Goal: Transaction & Acquisition: Purchase product/service

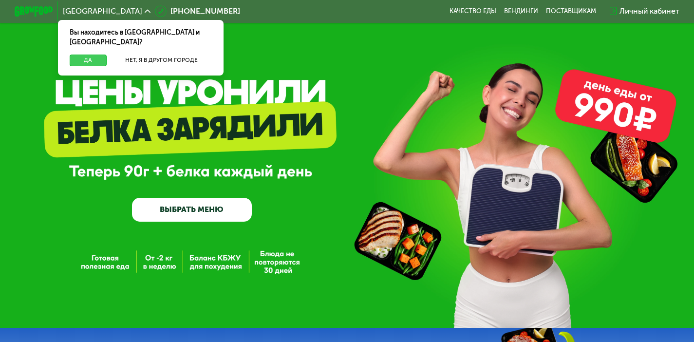
click at [95, 55] on button "Да" at bounding box center [88, 61] width 37 height 12
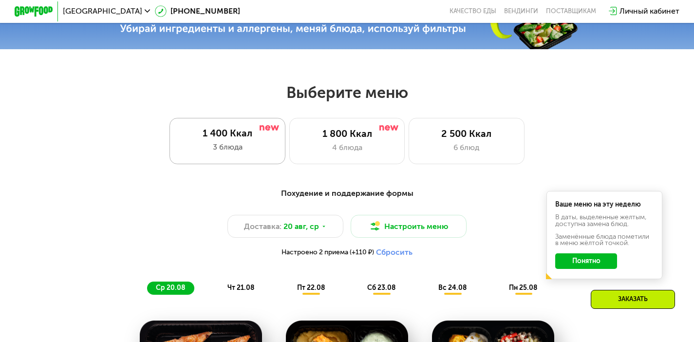
scroll to position [359, 0]
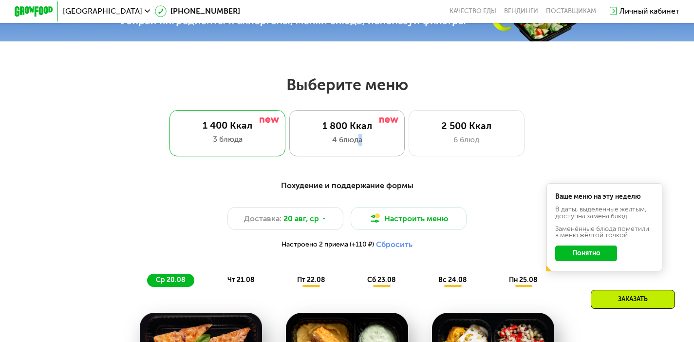
click at [409, 149] on div "1 800 Ккал 4 блюда" at bounding box center [467, 133] width 116 height 46
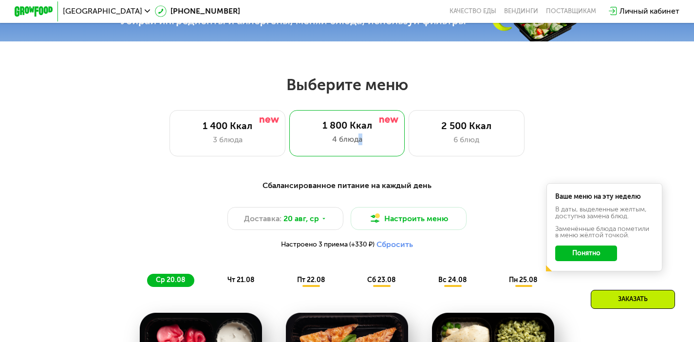
click at [597, 261] on button "Понятно" at bounding box center [586, 253] width 62 height 16
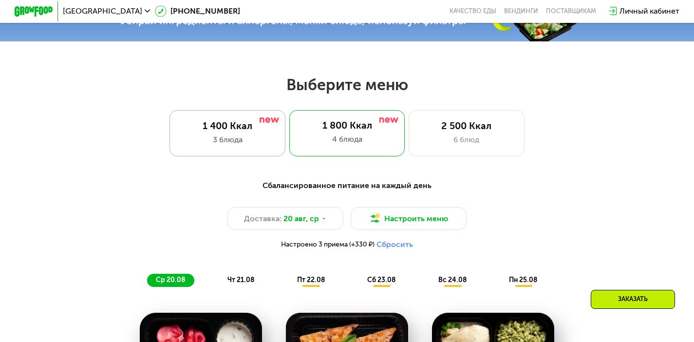
click at [221, 146] on div "3 блюда" at bounding box center [227, 140] width 95 height 12
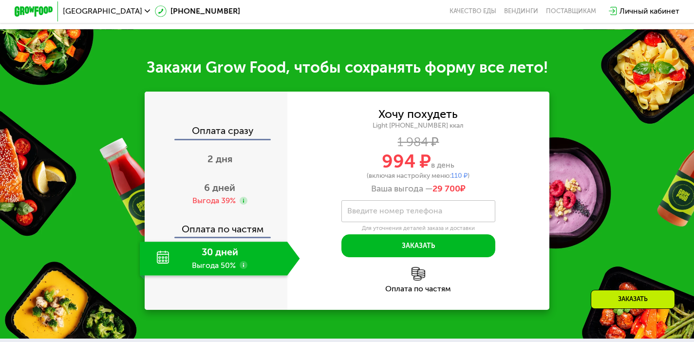
scroll to position [951, 0]
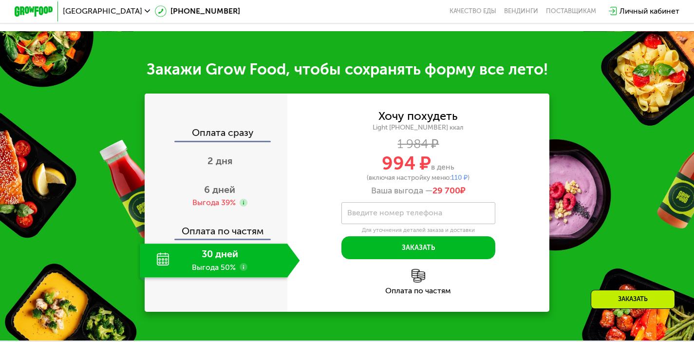
click at [159, 275] on div "30 дней Выгода 50%" at bounding box center [214, 261] width 148 height 34
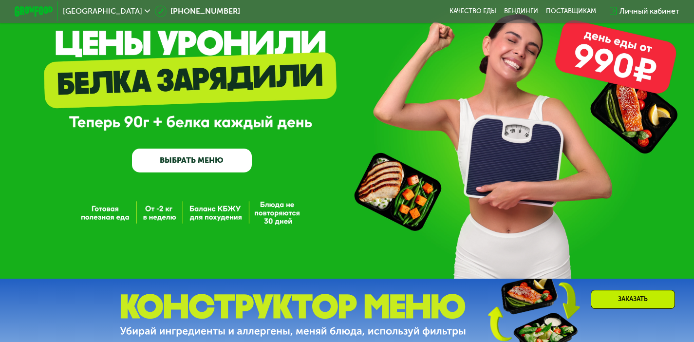
scroll to position [0, 0]
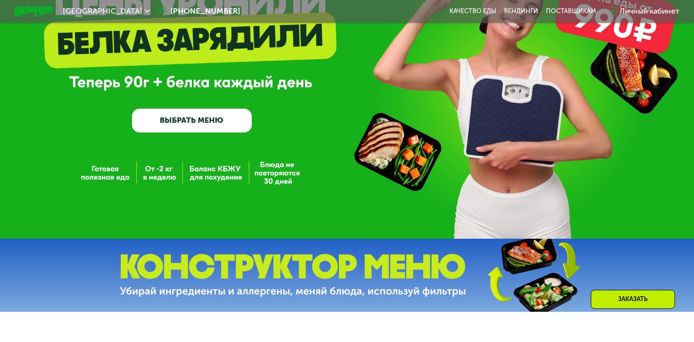
click at [217, 119] on link "ВЫБРАТЬ МЕНЮ" at bounding box center [192, 121] width 120 height 24
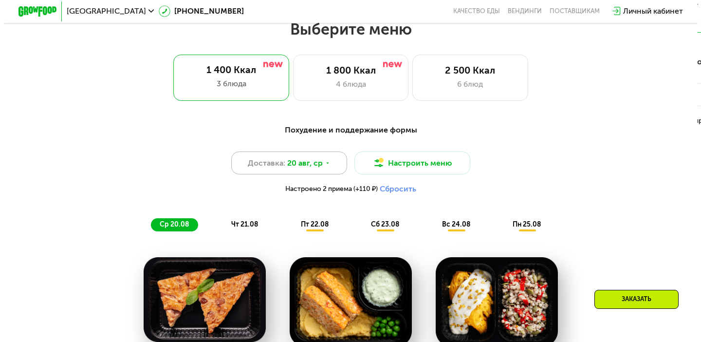
scroll to position [415, 0]
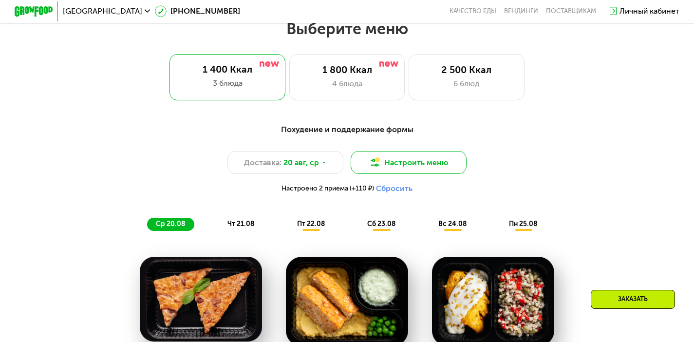
click at [383, 164] on button "Настроить меню" at bounding box center [409, 162] width 116 height 23
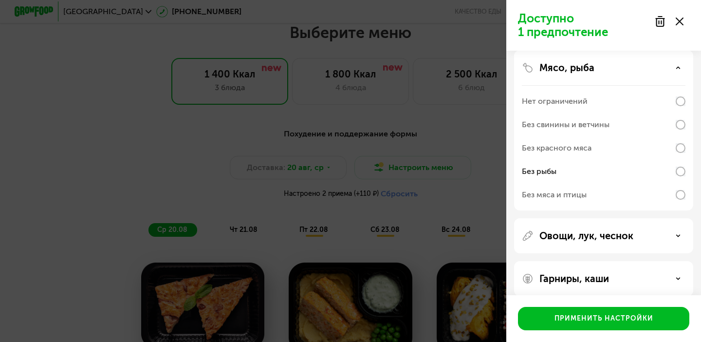
scroll to position [253, 0]
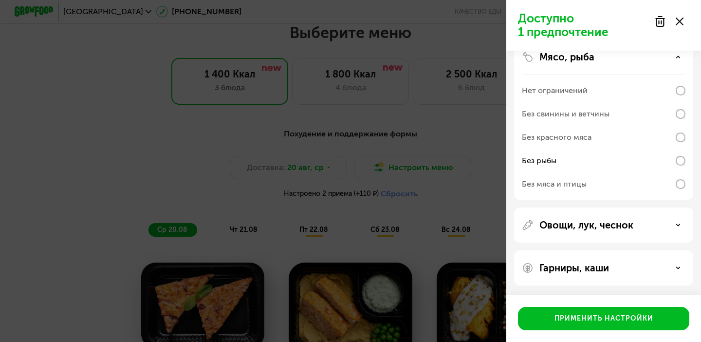
click at [607, 225] on p "Овощи, лук, чеснок" at bounding box center [587, 225] width 94 height 12
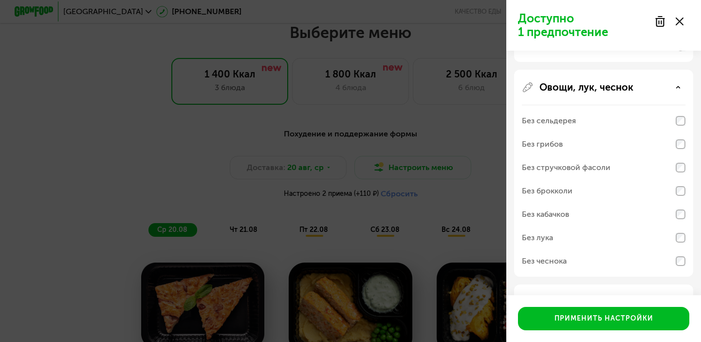
scroll to position [392, 0]
click at [673, 143] on div "Без грибов" at bounding box center [604, 143] width 164 height 23
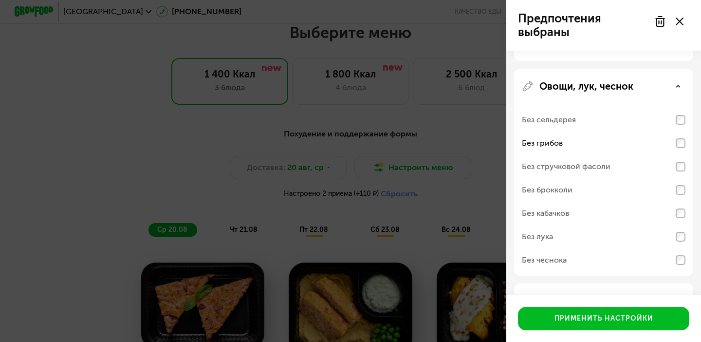
click at [625, 211] on div "Без кабачков" at bounding box center [604, 213] width 164 height 23
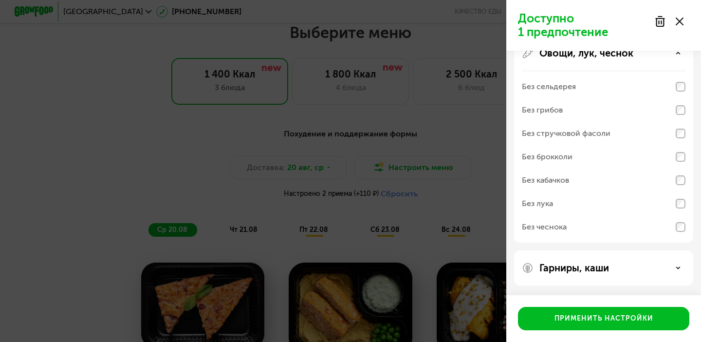
click at [624, 263] on div "Гарниры, каши" at bounding box center [604, 268] width 164 height 12
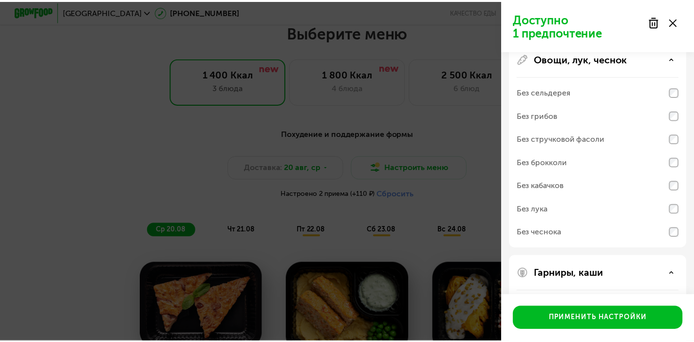
scroll to position [426, 0]
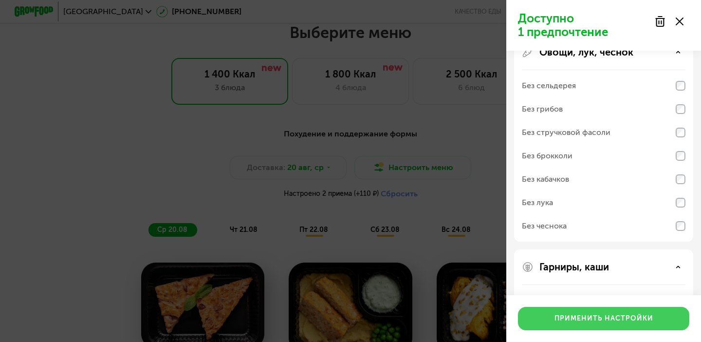
click at [586, 319] on div "Применить настройки" at bounding box center [604, 319] width 99 height 10
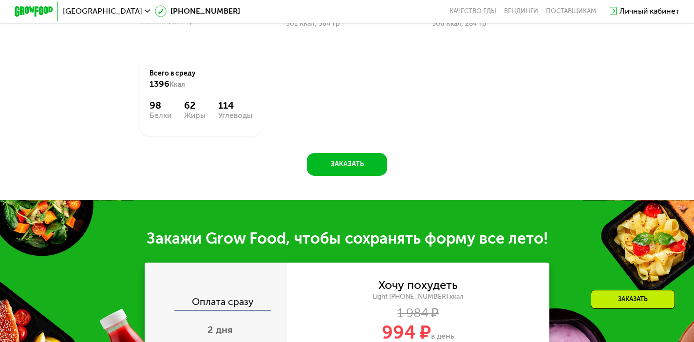
scroll to position [791, 0]
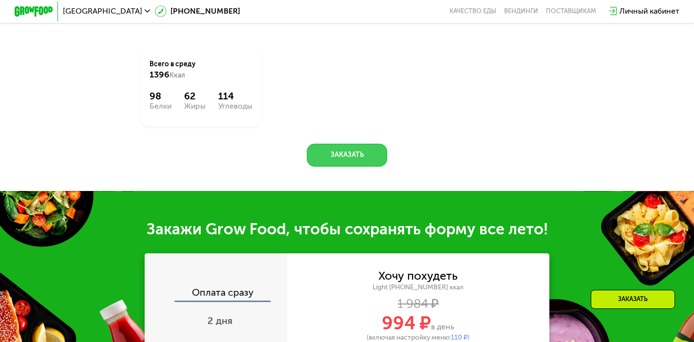
click at [332, 161] on button "Заказать" at bounding box center [347, 155] width 80 height 23
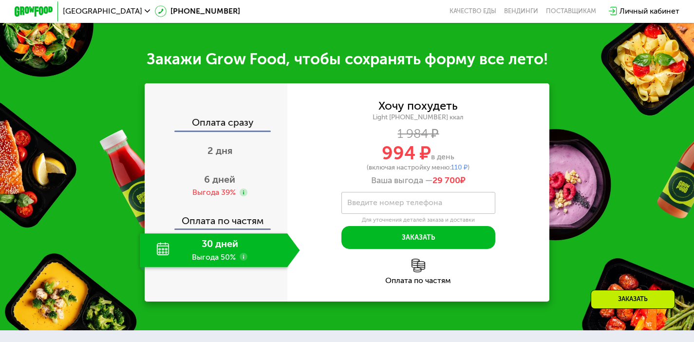
scroll to position [991, 0]
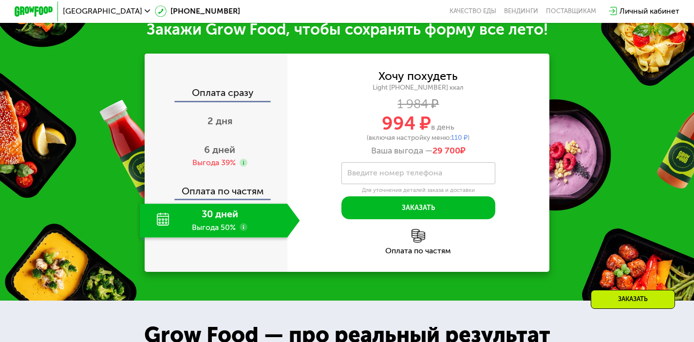
click at [158, 228] on div "30 дней Выгода 50%" at bounding box center [214, 221] width 148 height 34
click at [245, 231] on use at bounding box center [244, 227] width 8 height 8
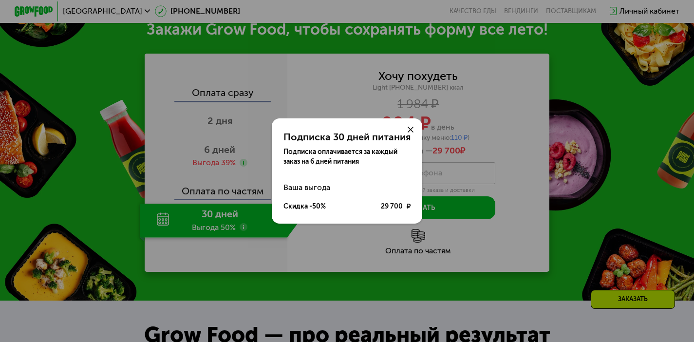
click at [492, 144] on div "Подписка 30 дней питания Подписка оплачивается за каждый заказ на 6 дней питани…" at bounding box center [347, 171] width 694 height 342
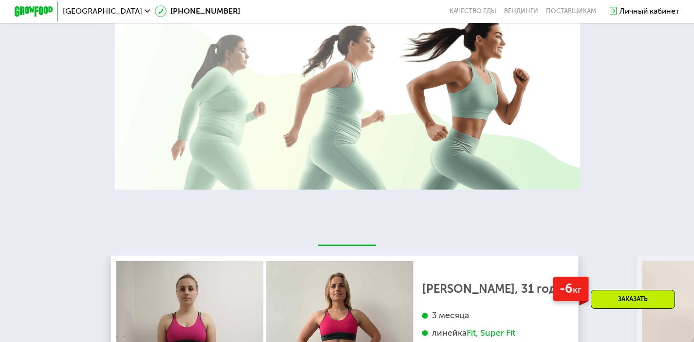
scroll to position [1439, 0]
